Goal: Task Accomplishment & Management: Use online tool/utility

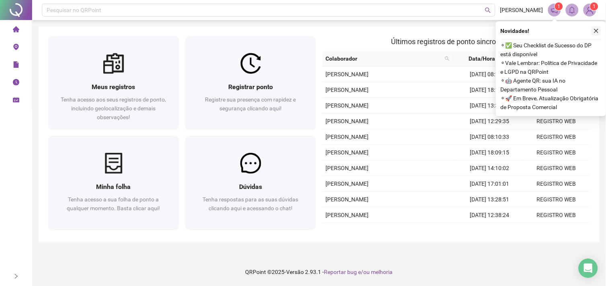
click at [600, 29] on button "button" at bounding box center [596, 31] width 10 height 10
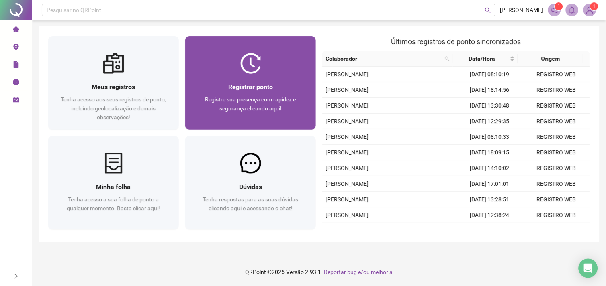
click at [275, 66] on div at bounding box center [250, 63] width 131 height 21
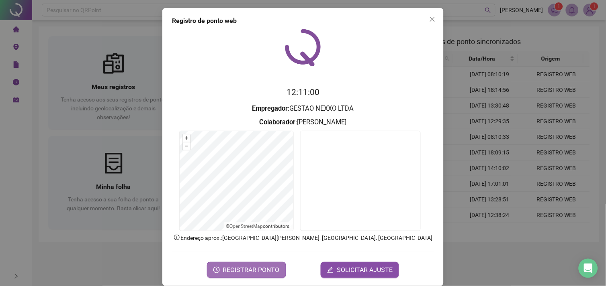
click at [250, 272] on span "REGISTRAR PONTO" at bounding box center [251, 270] width 57 height 10
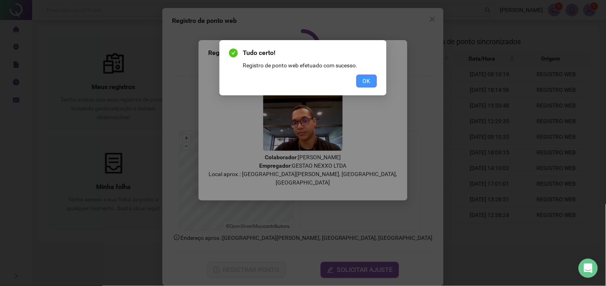
click at [367, 82] on span "OK" at bounding box center [367, 81] width 8 height 9
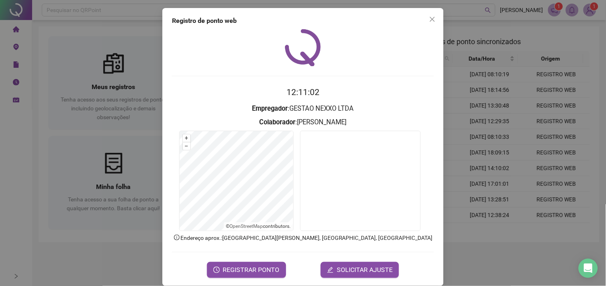
drag, startPoint x: 427, startPoint y: 19, endPoint x: 355, endPoint y: 81, distance: 94.8
click at [429, 19] on icon "close" at bounding box center [432, 19] width 6 height 6
